Goal: Information Seeking & Learning: Learn about a topic

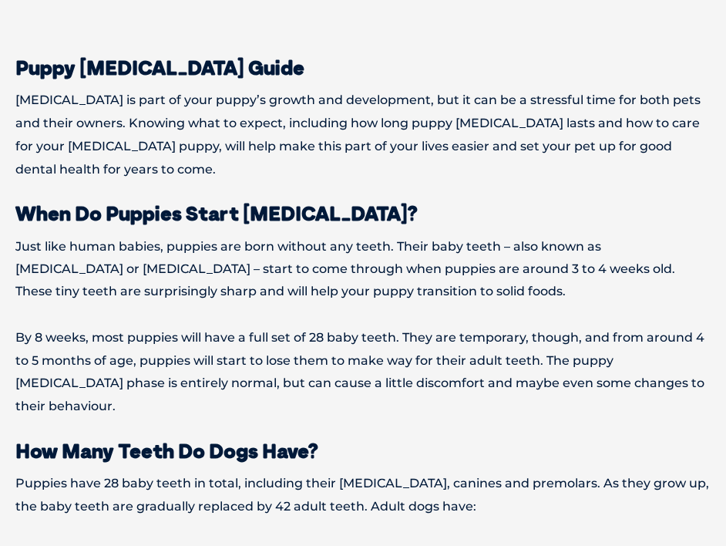
click at [398, 338] on p "By 8 weeks, most puppies will have a full set of 28 baby teeth. They are tempor…" at bounding box center [362, 373] width 695 height 92
click at [284, 235] on p "Just like human babies, puppies are born without any teeth. Their baby teeth – …" at bounding box center [362, 269] width 695 height 69
click at [222, 327] on p "By 8 weeks, most puppies will have a full set of 28 baby teeth. They are tempor…" at bounding box center [362, 373] width 695 height 92
click at [327, 350] on p "By 8 weeks, most puppies will have a full set of 28 baby teeth. They are tempor…" at bounding box center [362, 373] width 695 height 92
click at [330, 327] on p "By 8 weeks, most puppies will have a full set of 28 baby teeth. They are tempor…" at bounding box center [362, 373] width 695 height 92
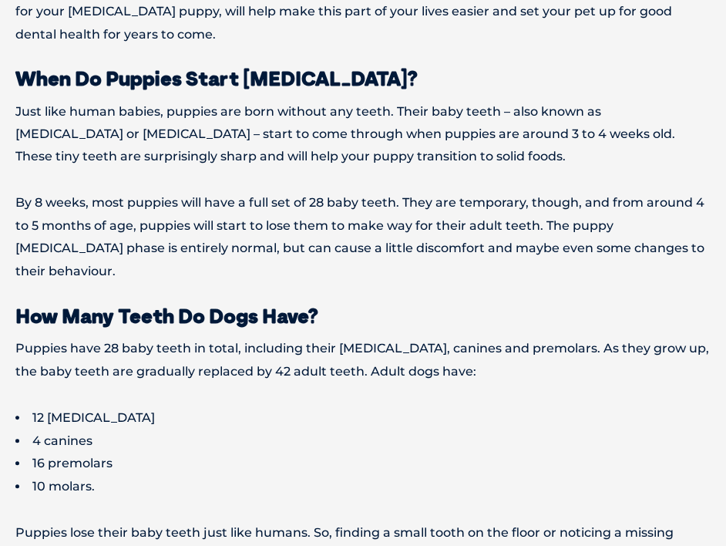
scroll to position [771, 0]
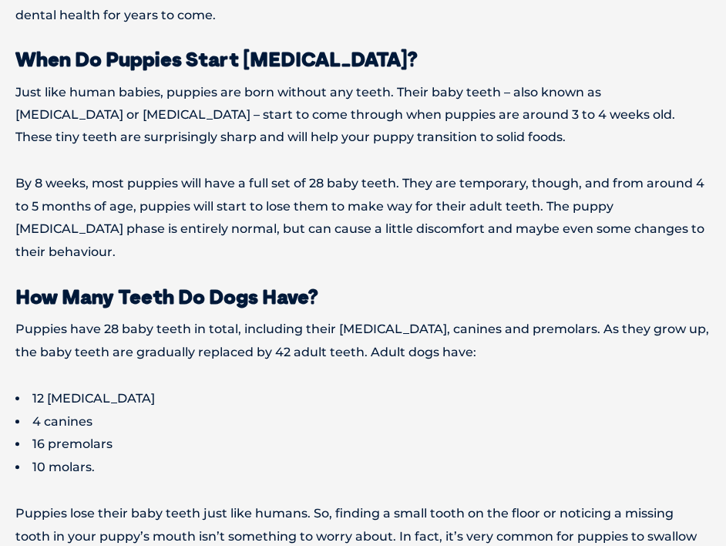
click at [266, 411] on li "4 canines" at bounding box center [362, 422] width 695 height 23
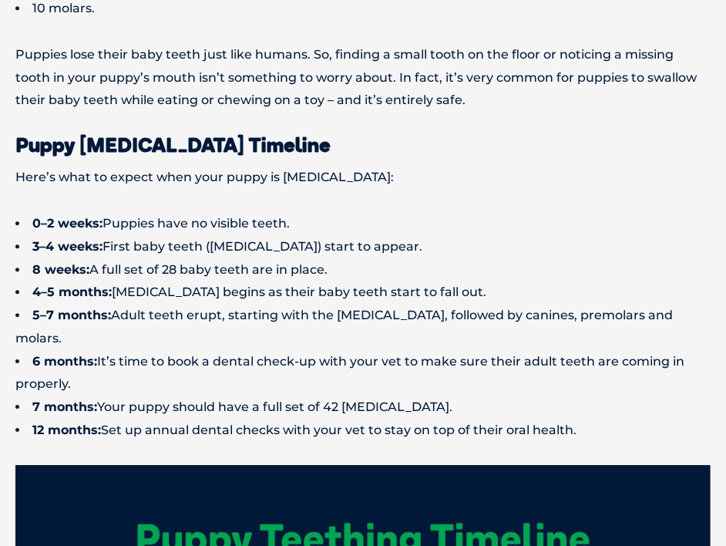
scroll to position [1233, 0]
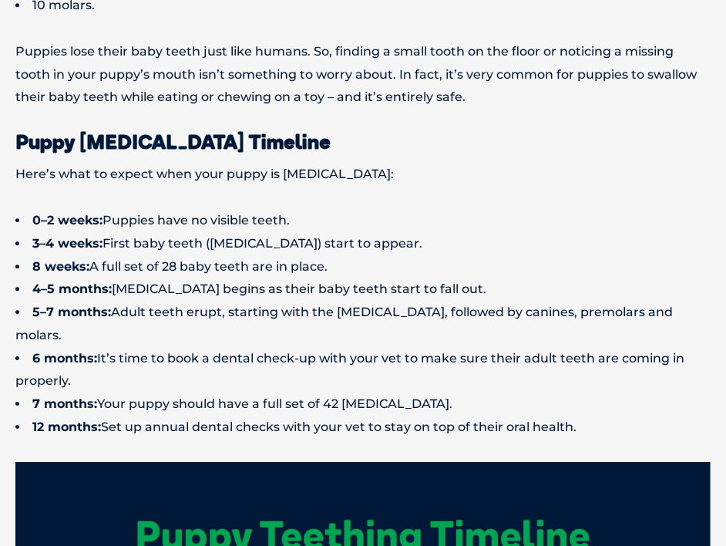
click at [312, 347] on li "6 months: It’s time to book a dental check-up with your vet to make sure their …" at bounding box center [362, 370] width 695 height 46
click at [281, 347] on li "6 months: It’s time to book a dental check-up with your vet to make sure their …" at bounding box center [362, 370] width 695 height 46
click at [324, 347] on li "6 months: It’s time to book a dental check-up with your vet to make sure their …" at bounding box center [362, 370] width 695 height 46
click at [302, 392] on li "7 months: Your puppy should have a full set of 42 [MEDICAL_DATA]." at bounding box center [362, 403] width 695 height 23
click at [253, 347] on li "6 months: It’s time to book a dental check-up with your vet to make sure their …" at bounding box center [362, 370] width 695 height 46
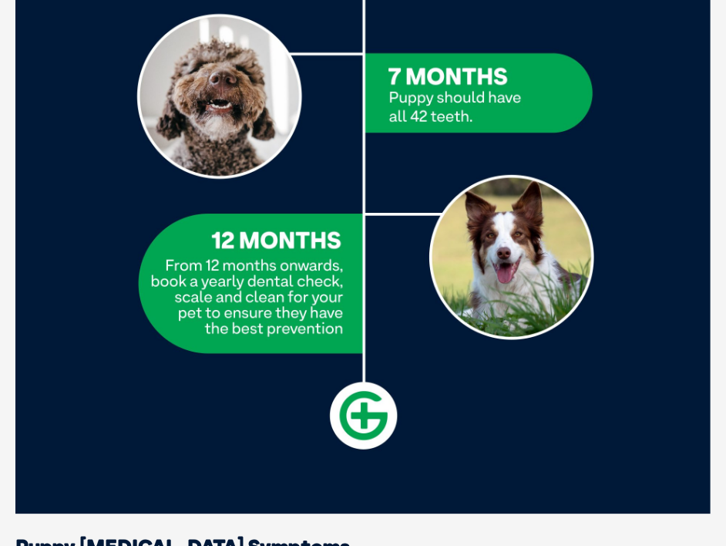
scroll to position [3314, 0]
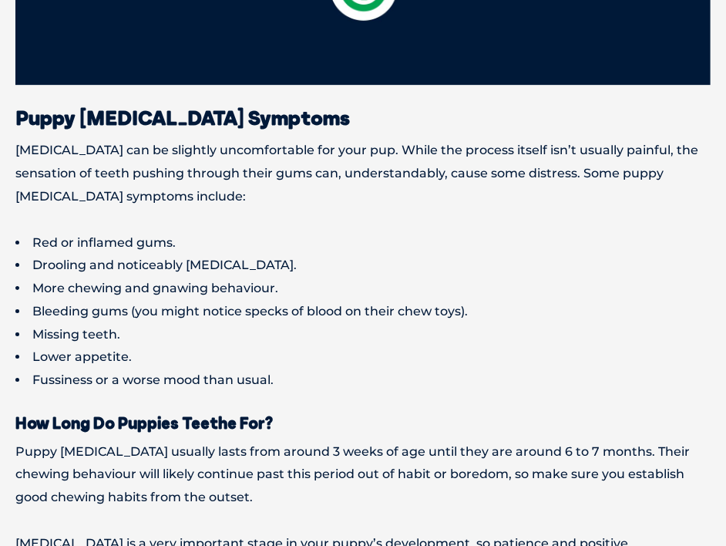
click at [379, 345] on li "Lower appetite." at bounding box center [362, 356] width 695 height 23
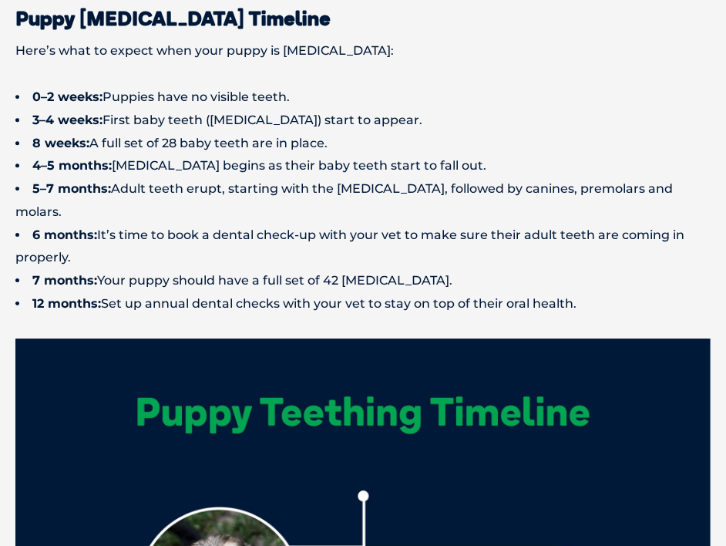
scroll to position [1171, 0]
